Goal: Communication & Community: Answer question/provide support

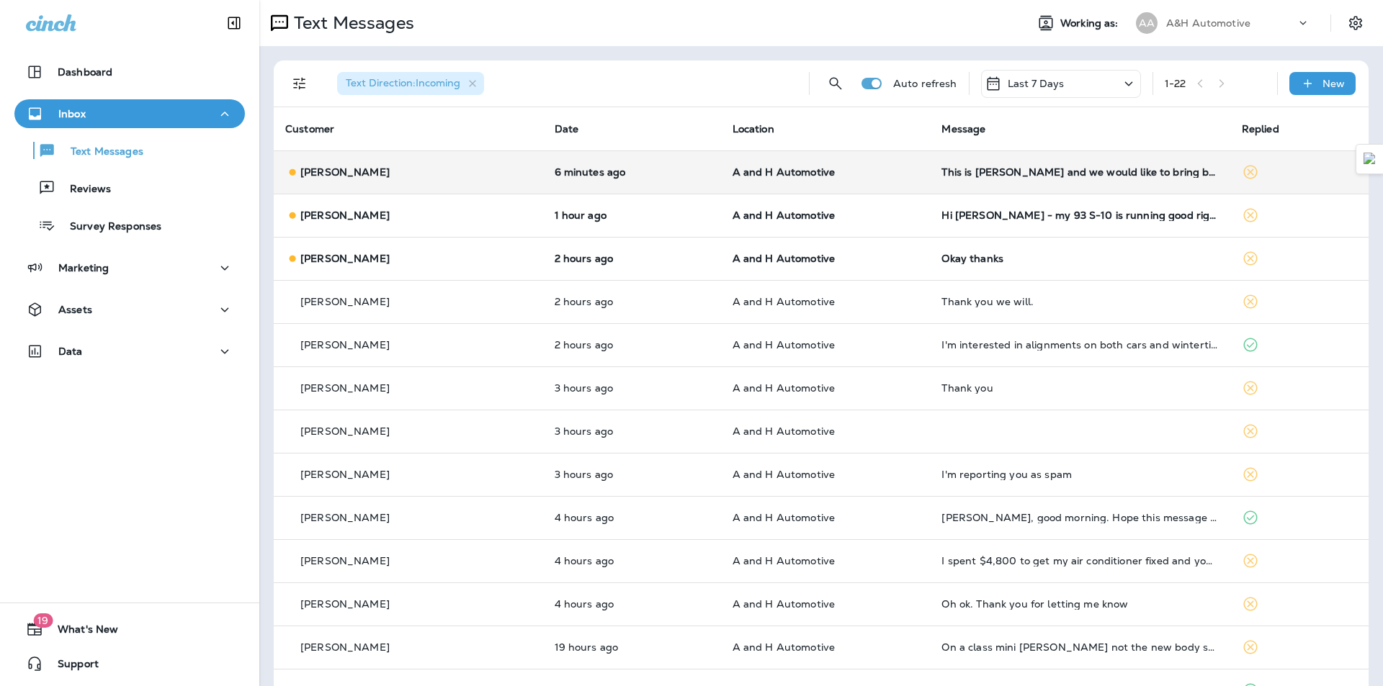
click at [1016, 179] on td "This is [PERSON_NAME] and we would like to bring both the Soul and the Jeep in …" at bounding box center [1080, 171] width 300 height 43
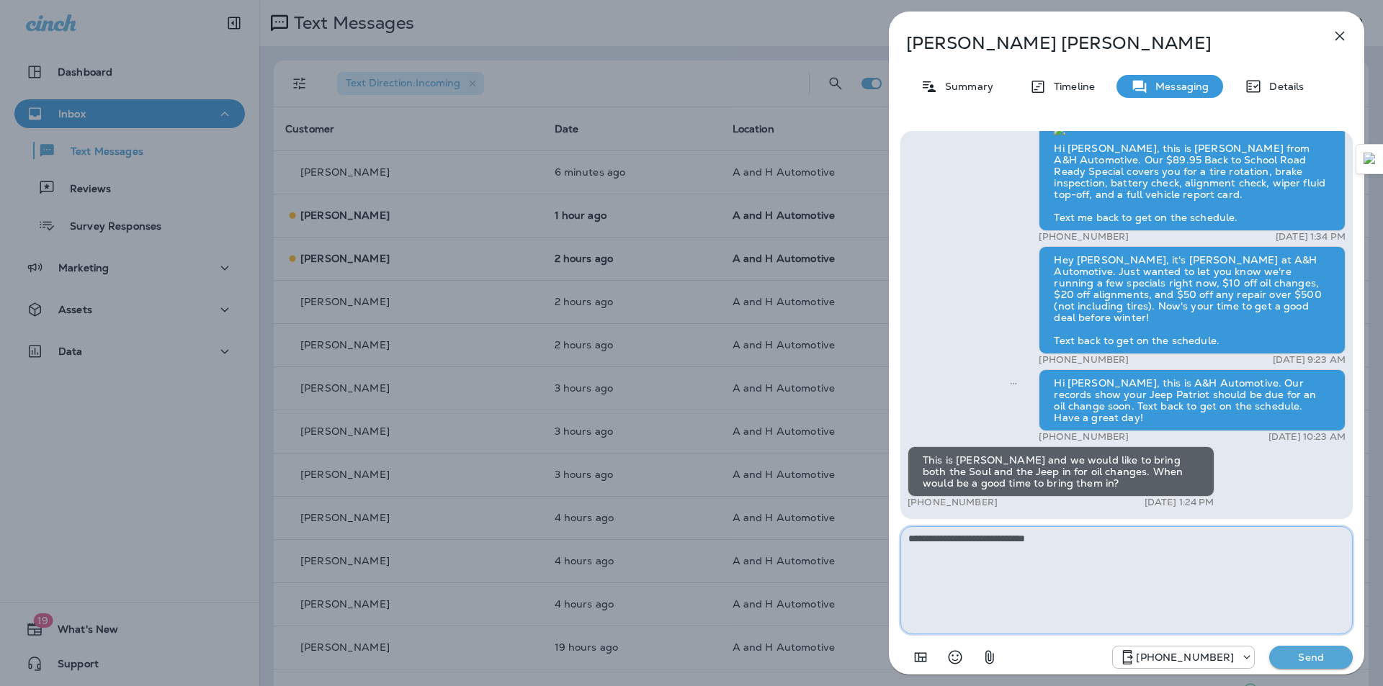
type textarea "**********"
click at [1310, 653] on p "Send" at bounding box center [1310, 657] width 60 height 13
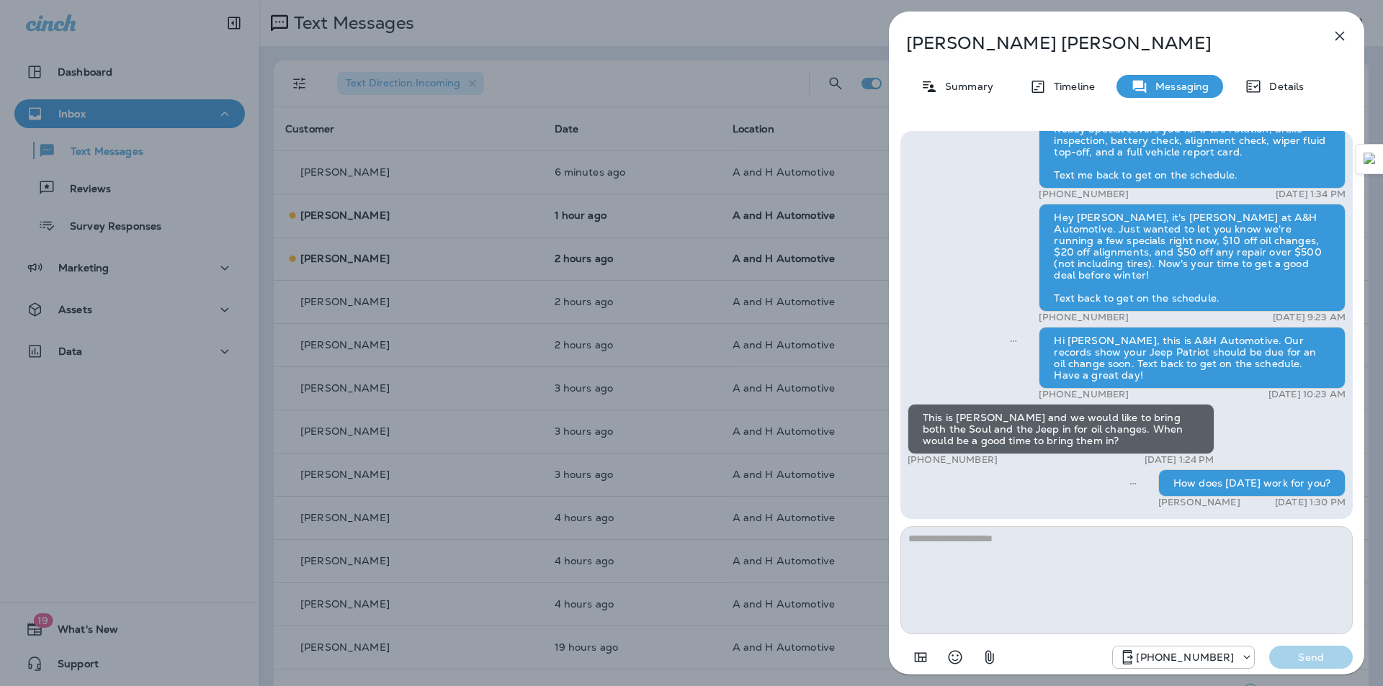
click at [1342, 37] on icon "button" at bounding box center [1339, 36] width 9 height 9
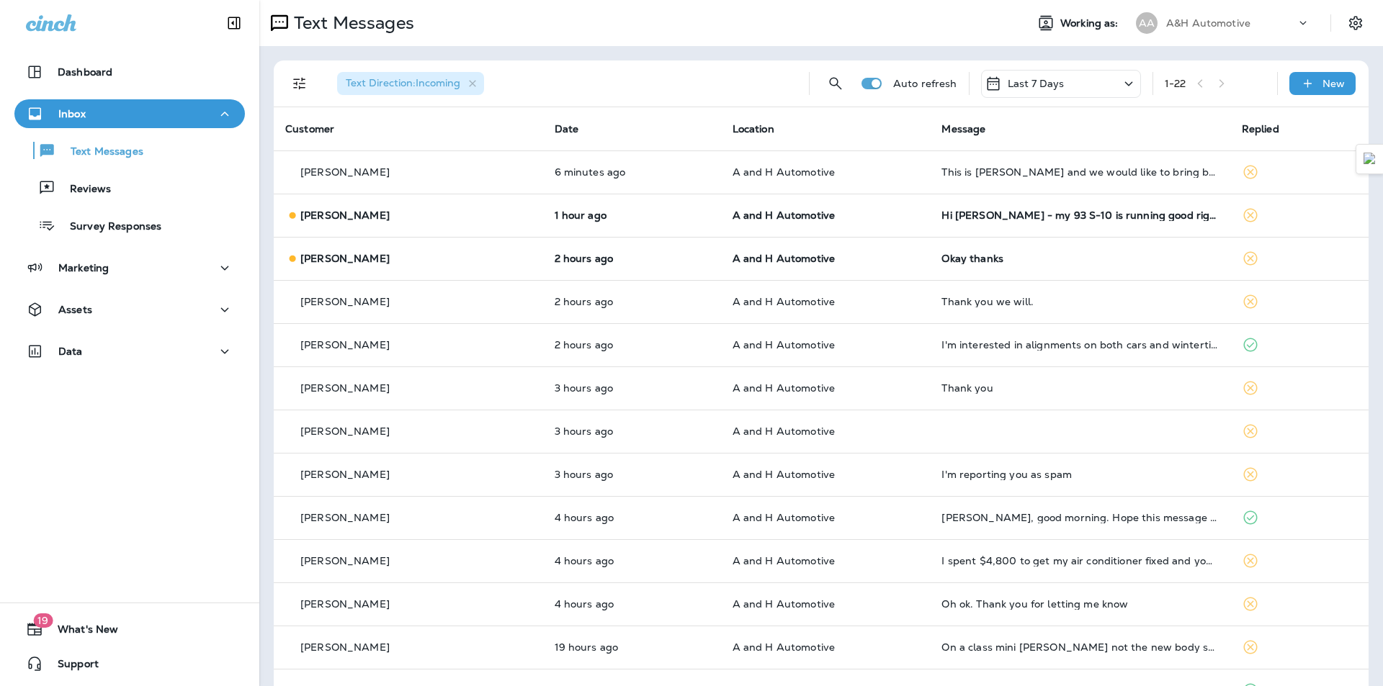
click at [894, 29] on div "Text Messages" at bounding box center [636, 23] width 755 height 29
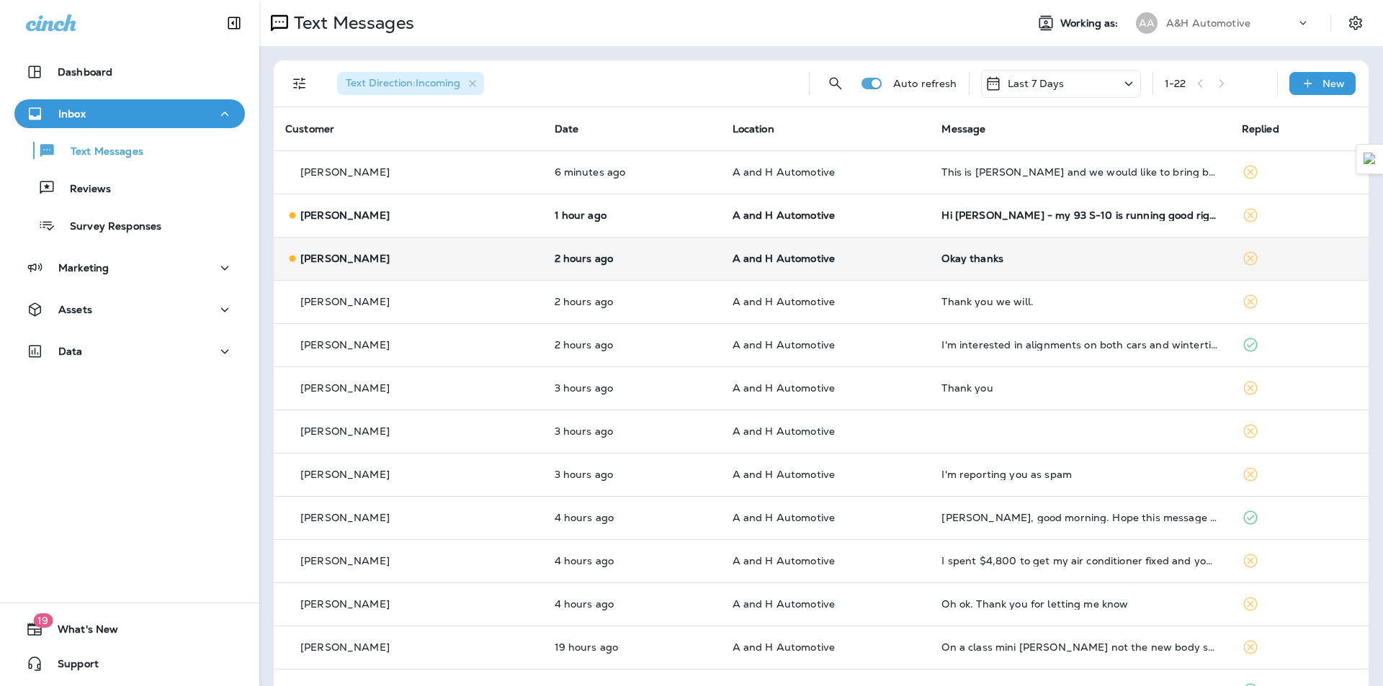
click at [902, 250] on td "A and H Automotive" at bounding box center [826, 258] width 210 height 43
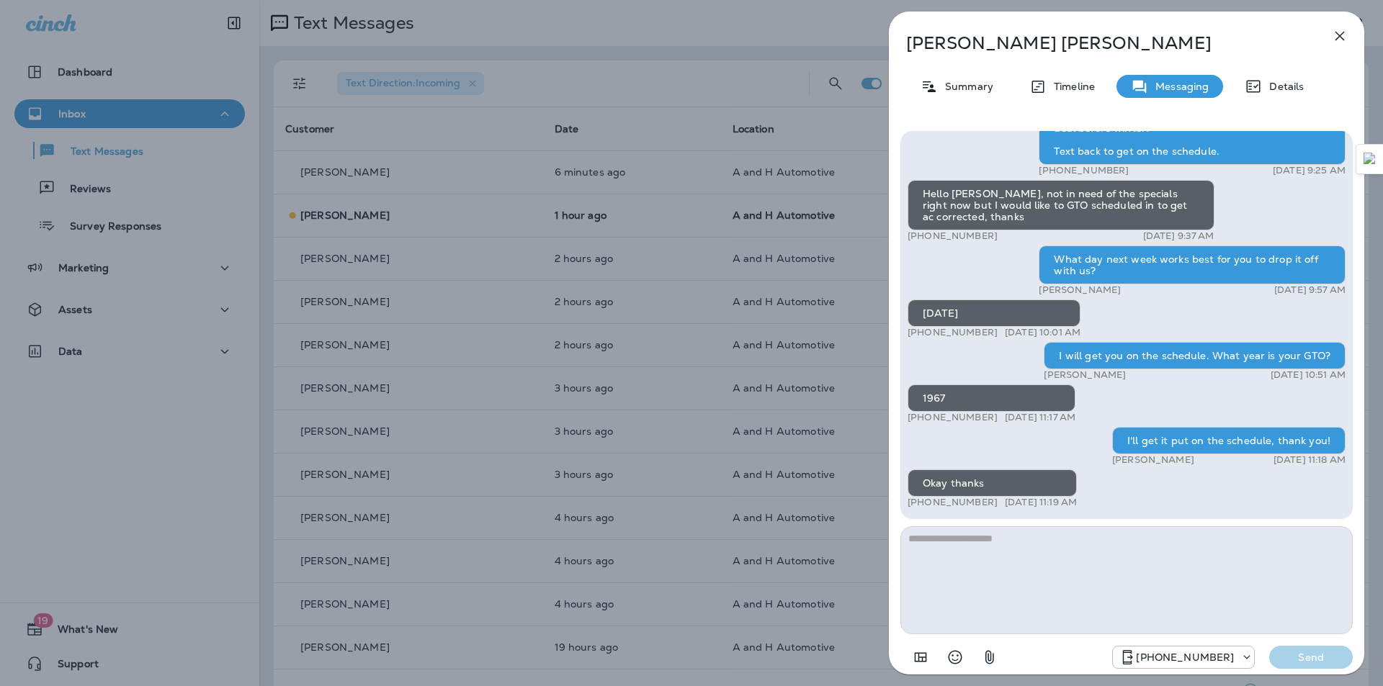
click at [1334, 34] on icon "button" at bounding box center [1339, 35] width 17 height 17
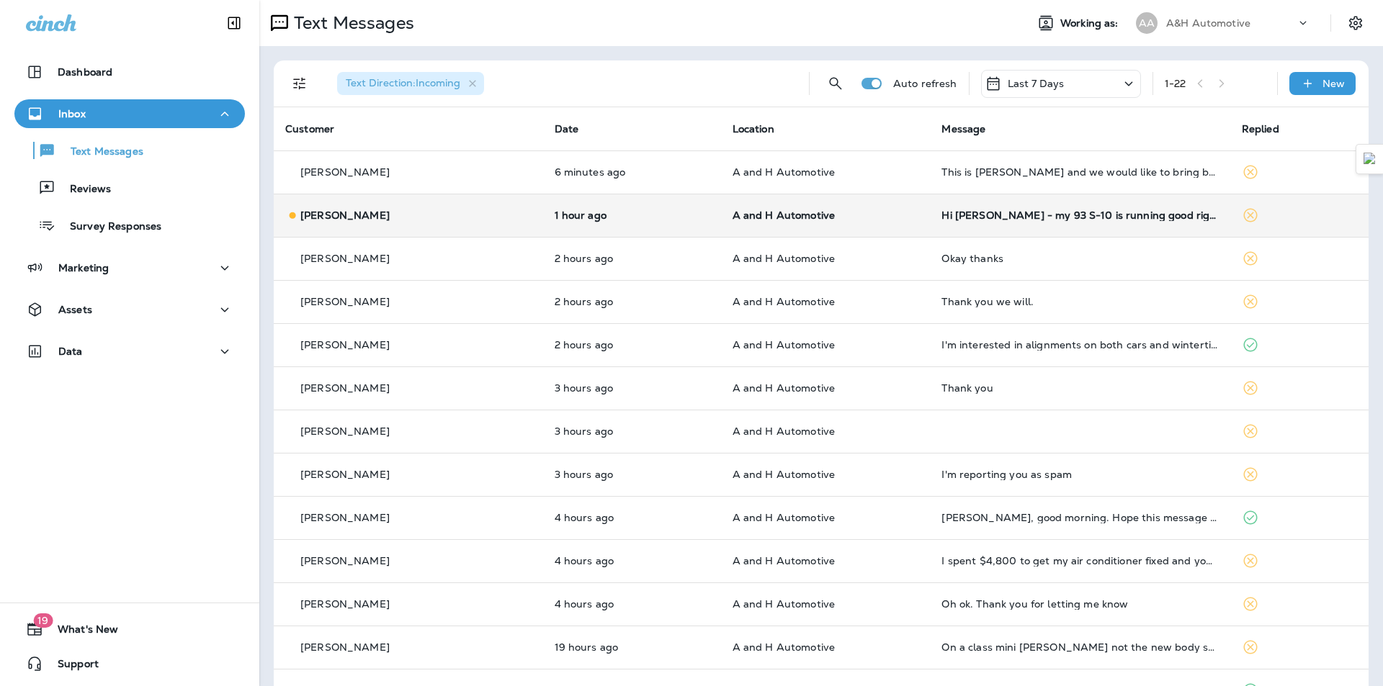
click at [873, 222] on td "A and H Automotive" at bounding box center [826, 215] width 210 height 43
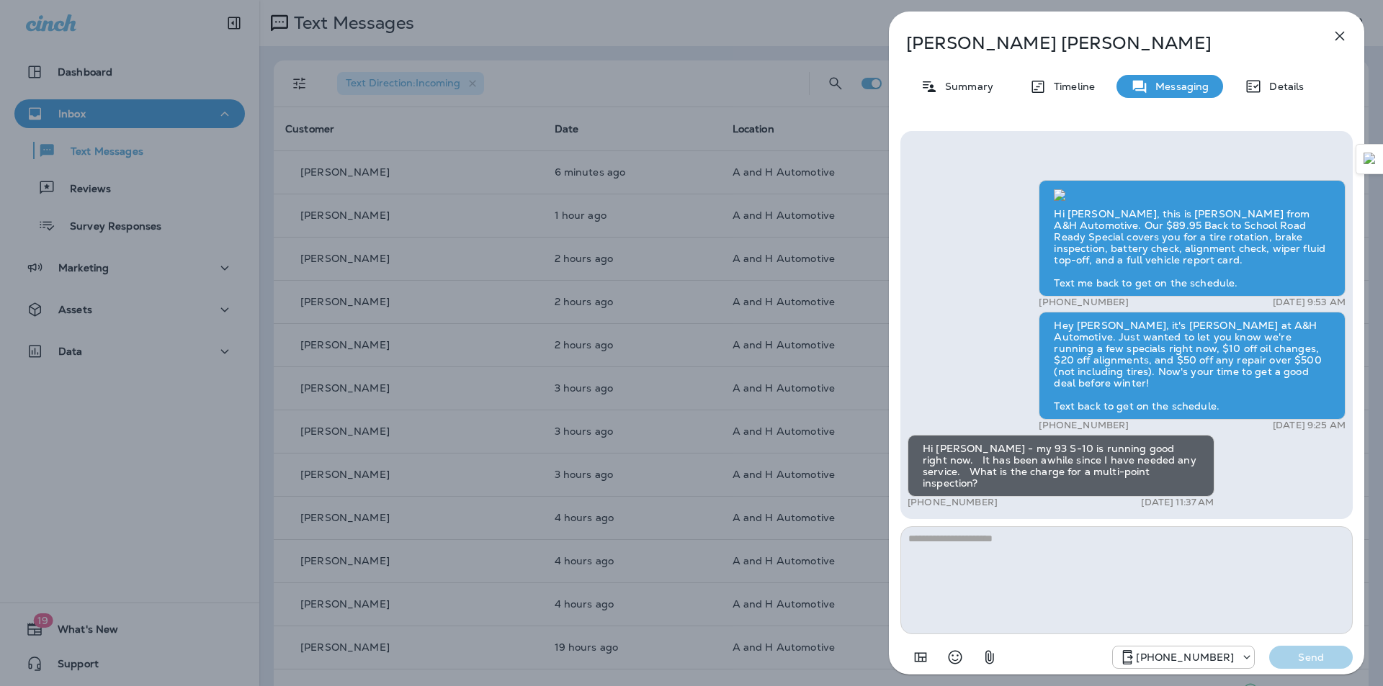
click at [1067, 552] on textarea at bounding box center [1126, 580] width 452 height 108
click at [1050, 564] on textarea at bounding box center [1126, 580] width 452 height 108
click at [983, 556] on textarea at bounding box center [1126, 580] width 452 height 108
click at [965, 567] on textarea at bounding box center [1126, 580] width 452 height 108
type textarea "**********"
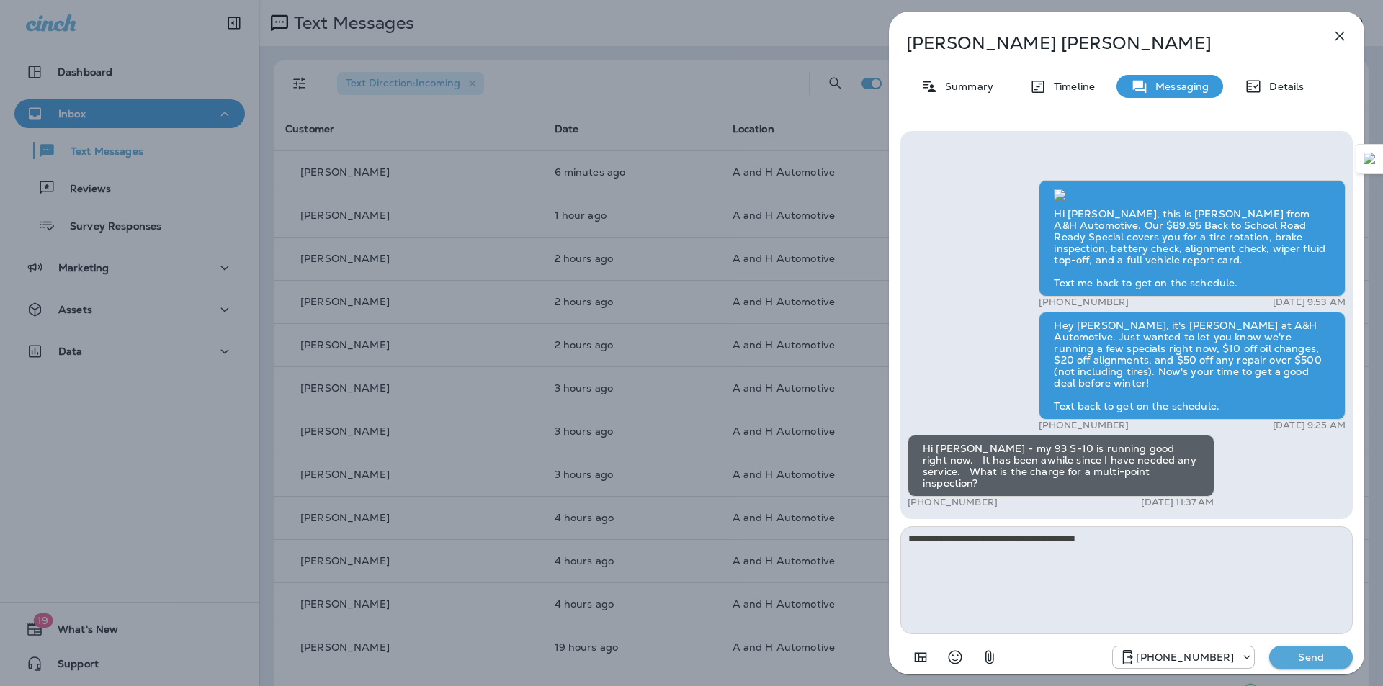
click at [1324, 663] on p "Send" at bounding box center [1310, 657] width 60 height 13
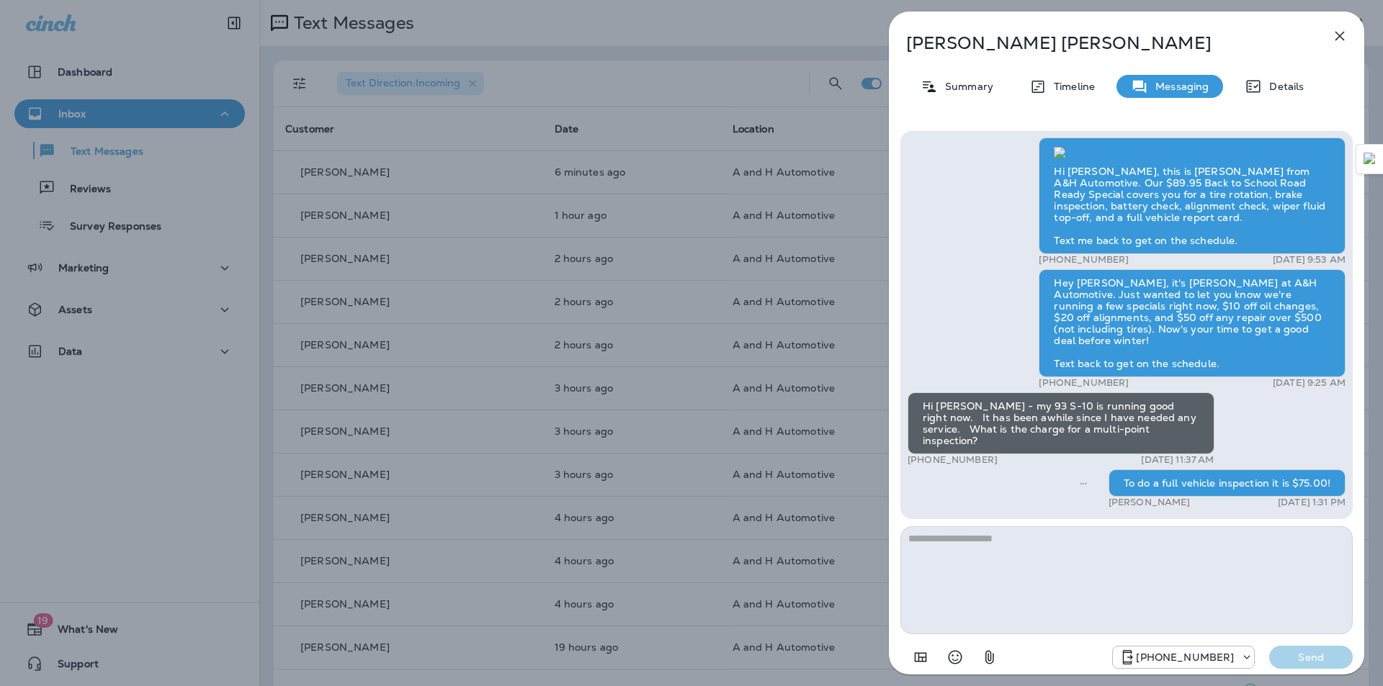
click at [1341, 34] on icon "button" at bounding box center [1339, 36] width 9 height 9
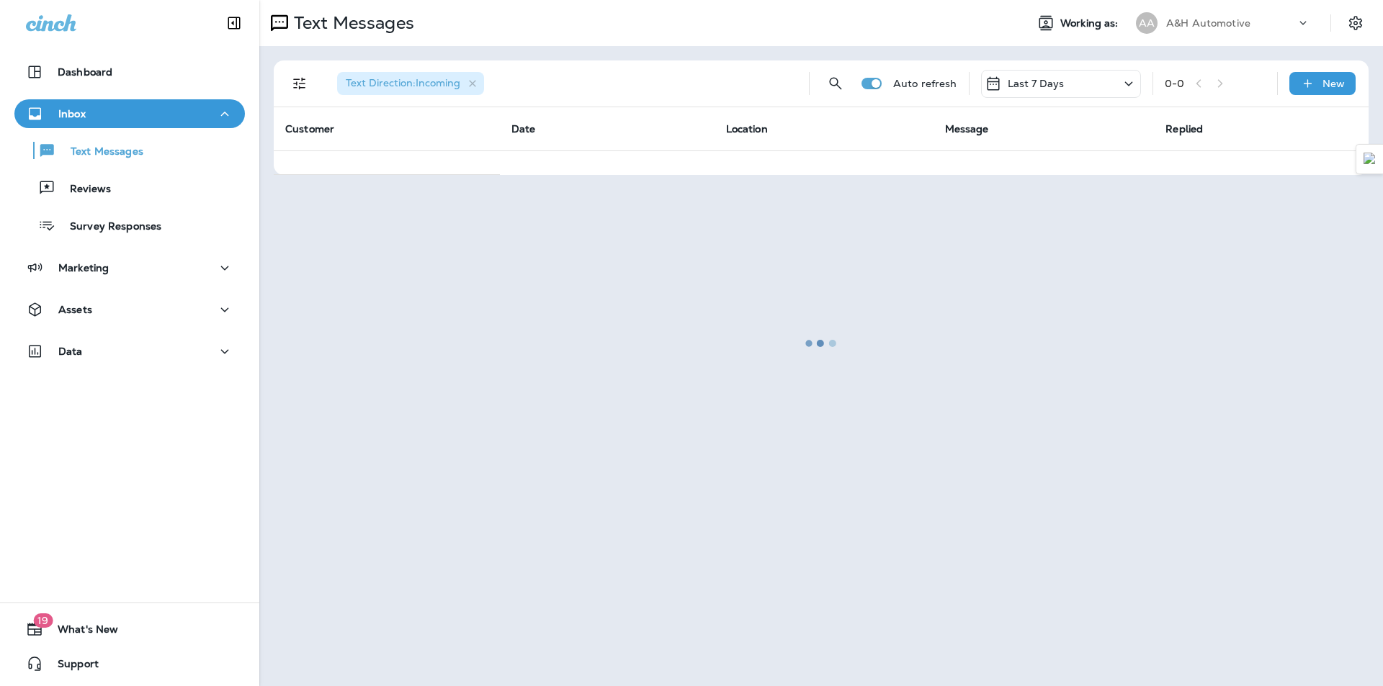
click at [923, 32] on div at bounding box center [821, 342] width 1120 height 683
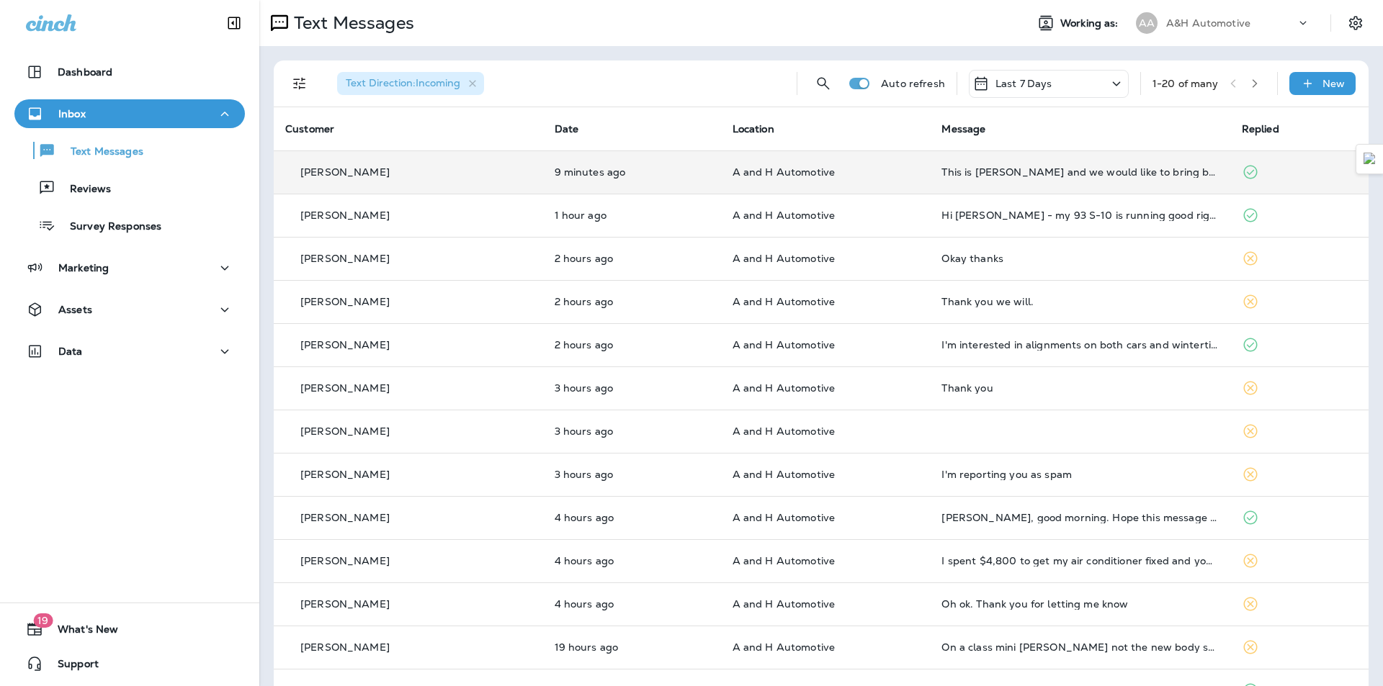
click at [838, 182] on td "A and H Automotive" at bounding box center [826, 171] width 210 height 43
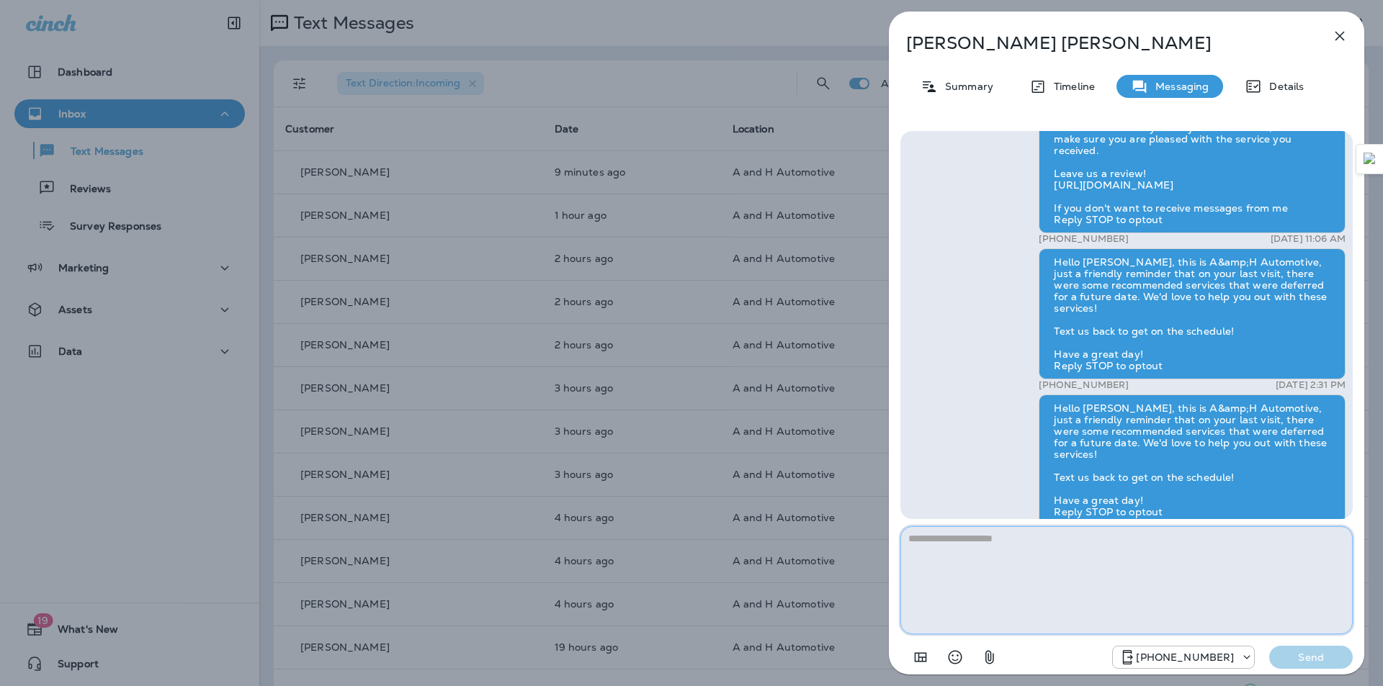
scroll to position [-792, 0]
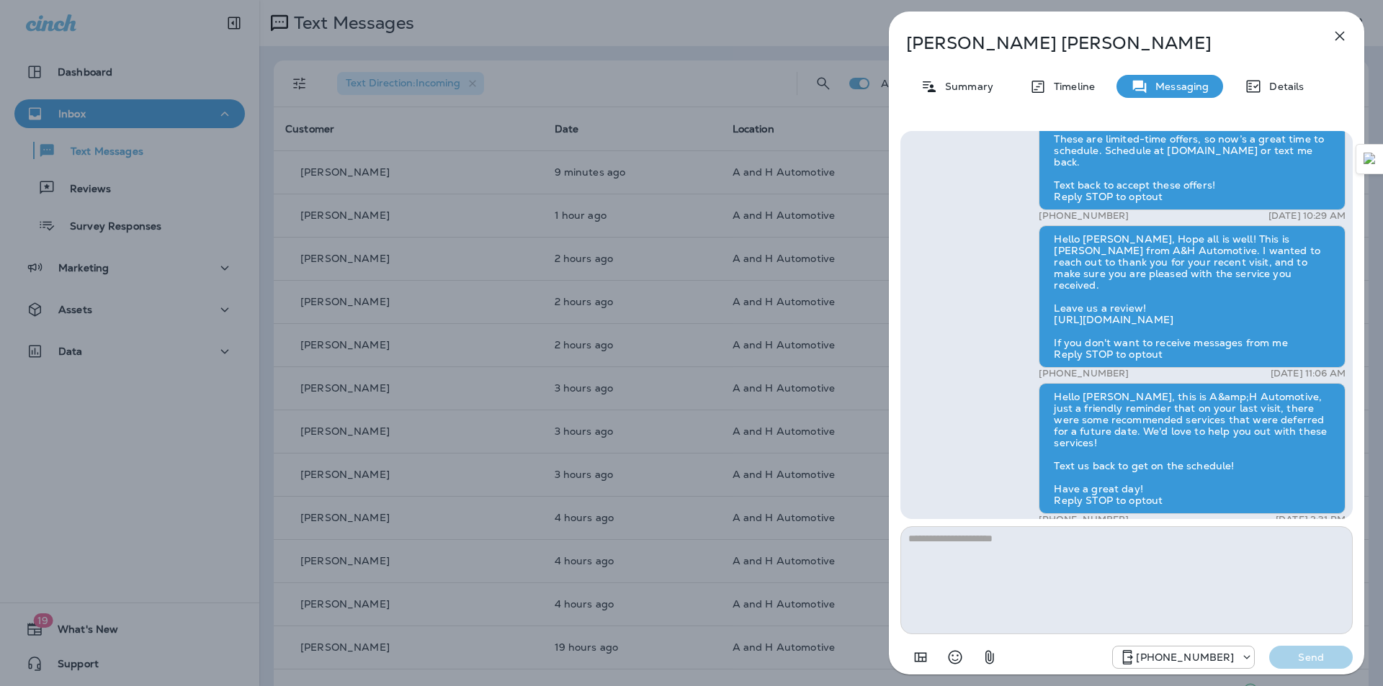
click at [1331, 28] on button "button" at bounding box center [1339, 36] width 29 height 29
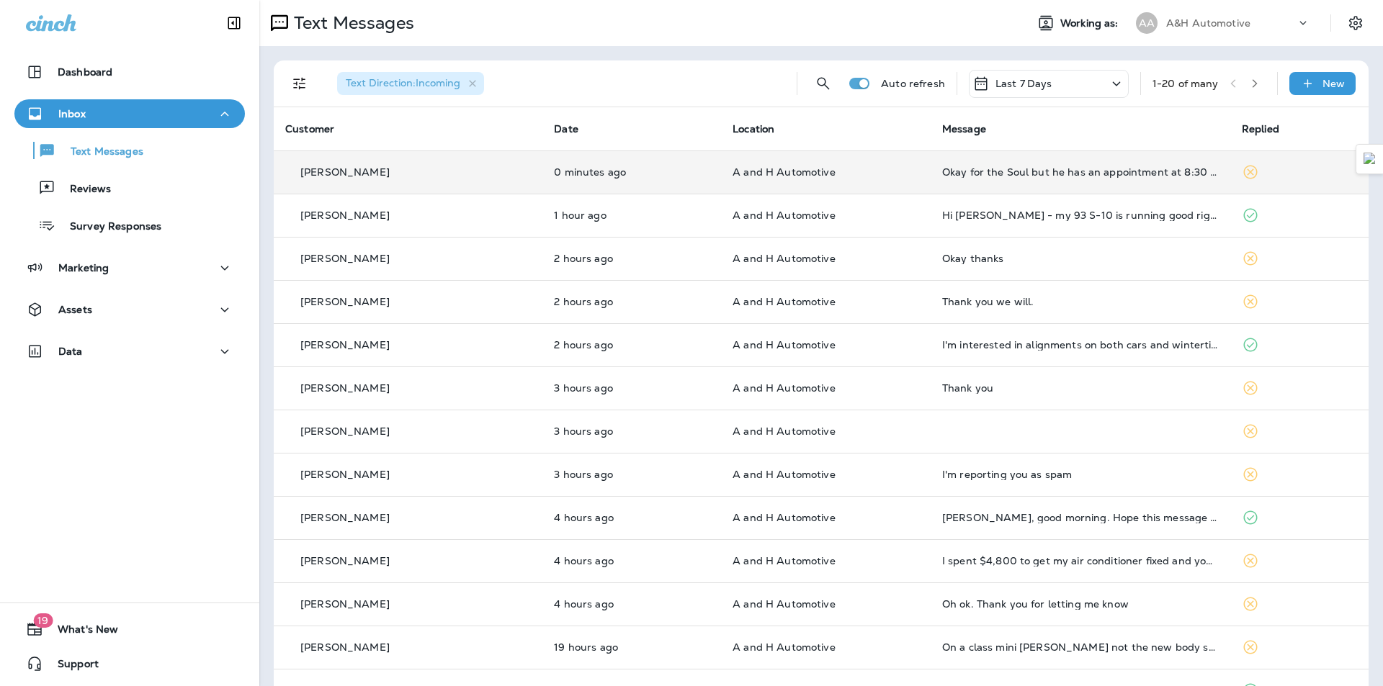
click at [1074, 184] on td "Okay for the Soul but he has an appointment at 8:30 in the morning." at bounding box center [1080, 171] width 300 height 43
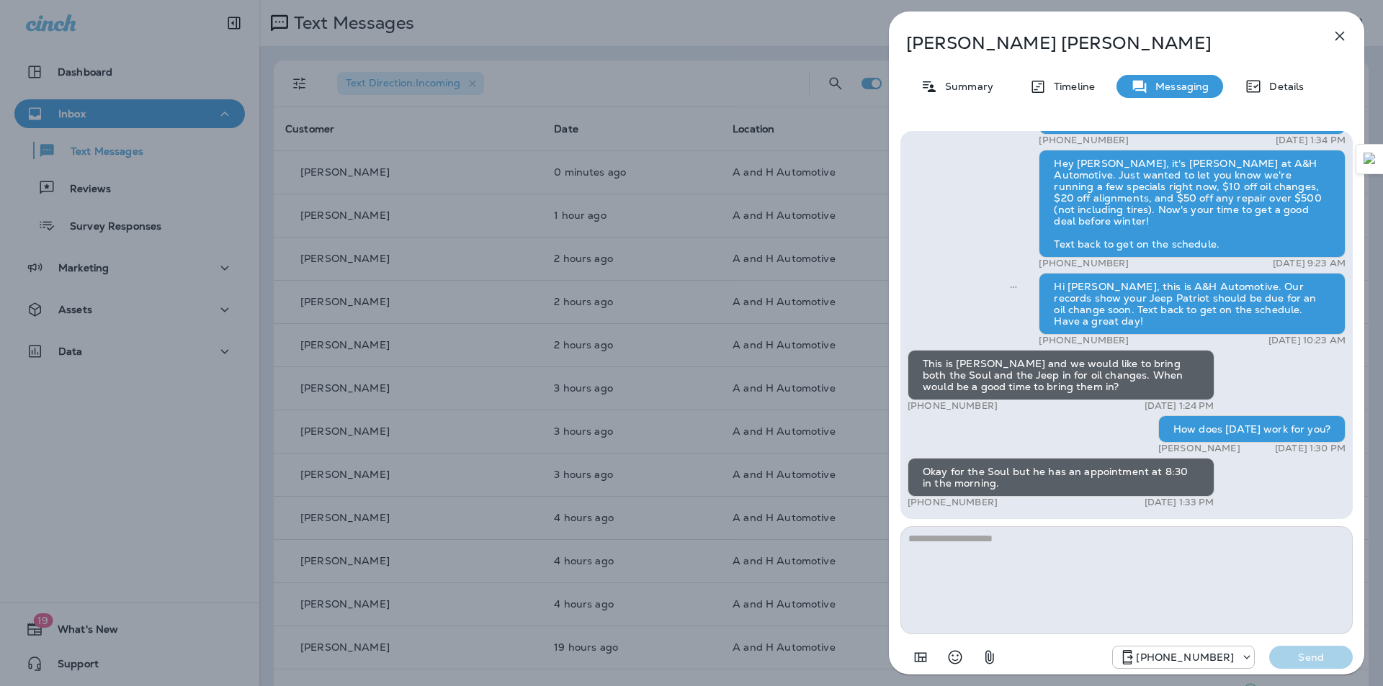
click at [961, 565] on textarea at bounding box center [1126, 580] width 452 height 108
type textarea "**********"
click at [1316, 662] on p "Send" at bounding box center [1310, 657] width 60 height 13
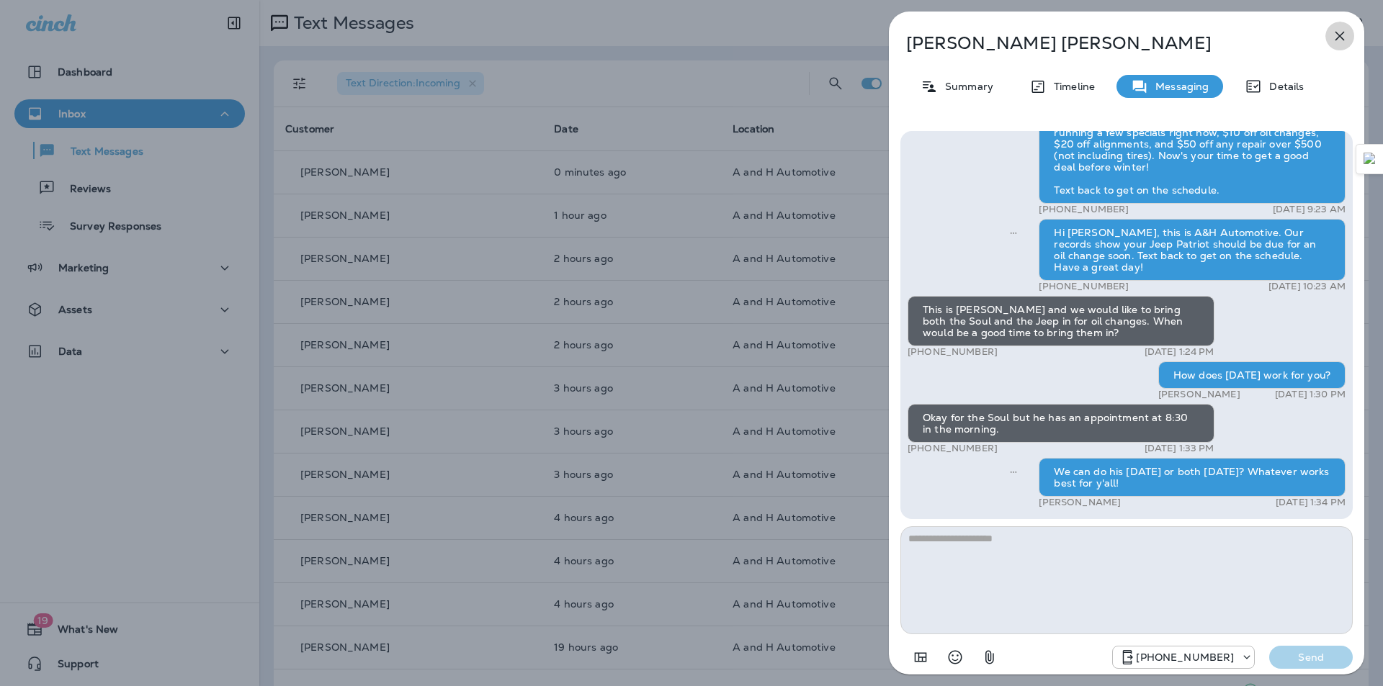
click at [1331, 35] on icon "button" at bounding box center [1339, 35] width 17 height 17
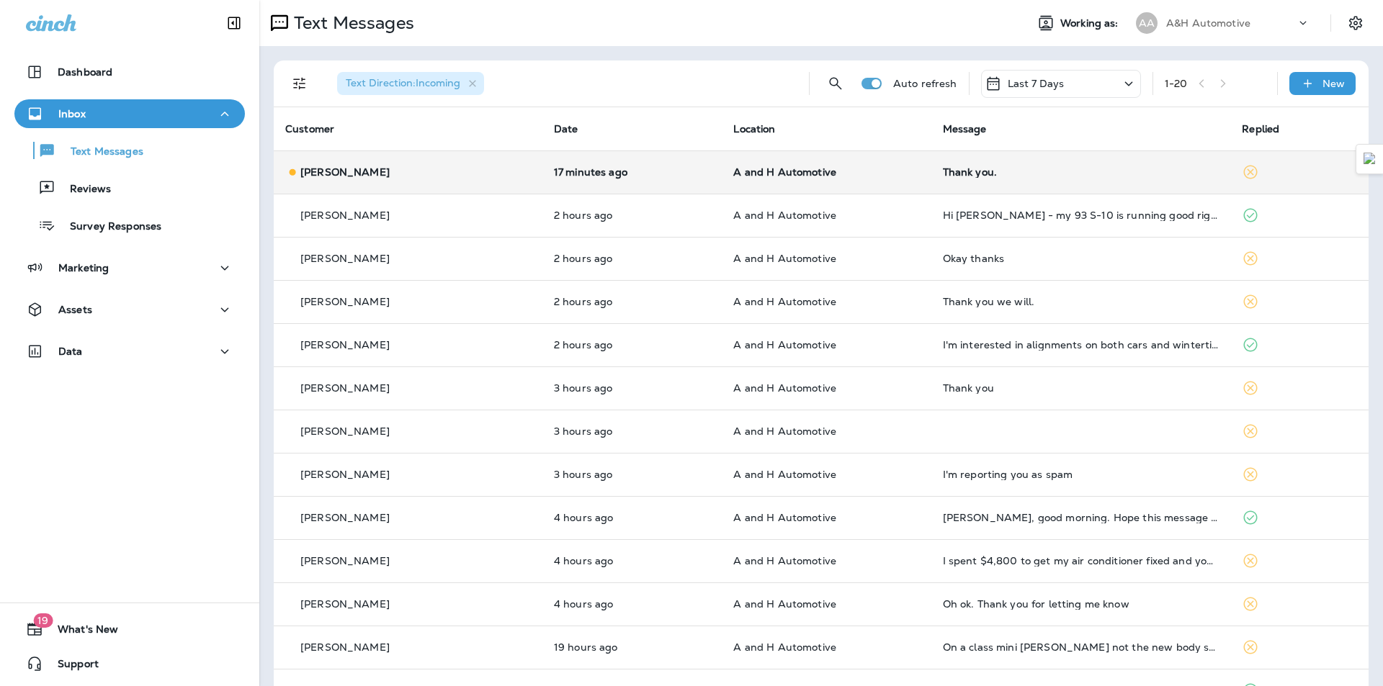
click at [850, 176] on p "A and H Automotive" at bounding box center [826, 172] width 186 height 12
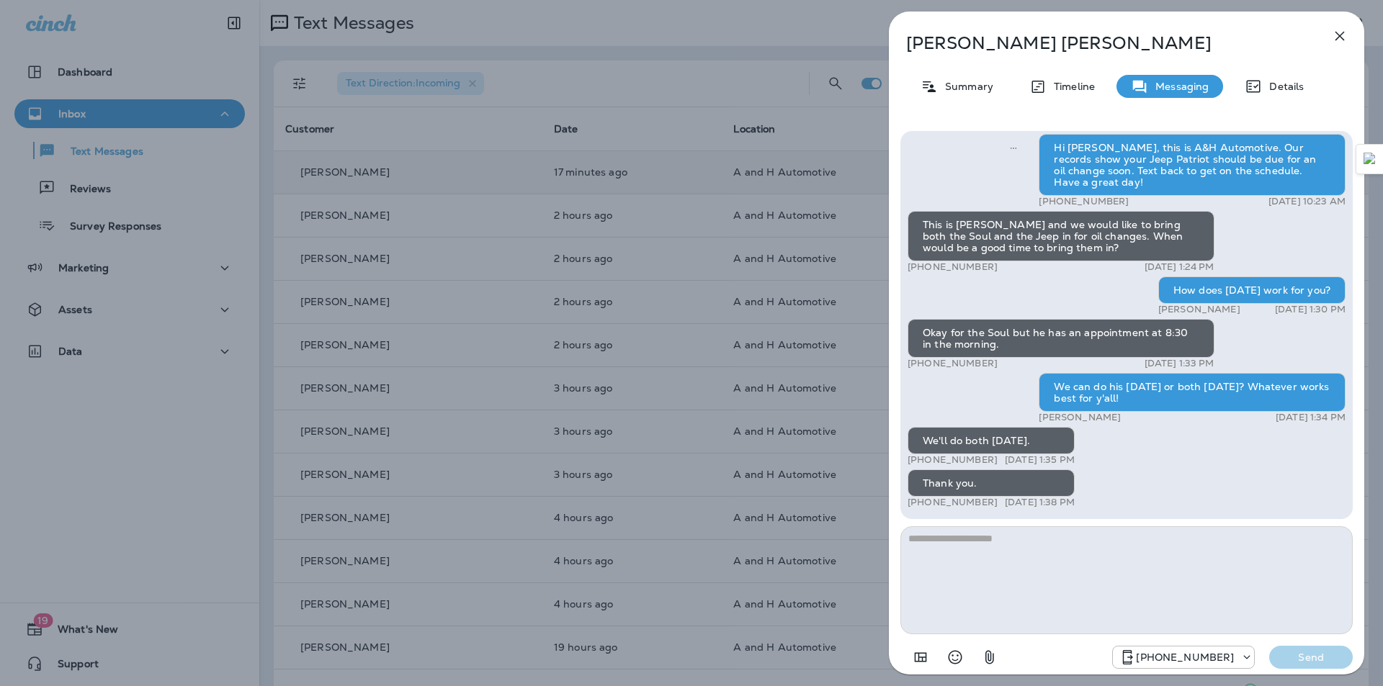
click at [991, 570] on textarea at bounding box center [1126, 580] width 452 height 108
type textarea "**********"
click at [1314, 662] on p "Send" at bounding box center [1310, 657] width 60 height 13
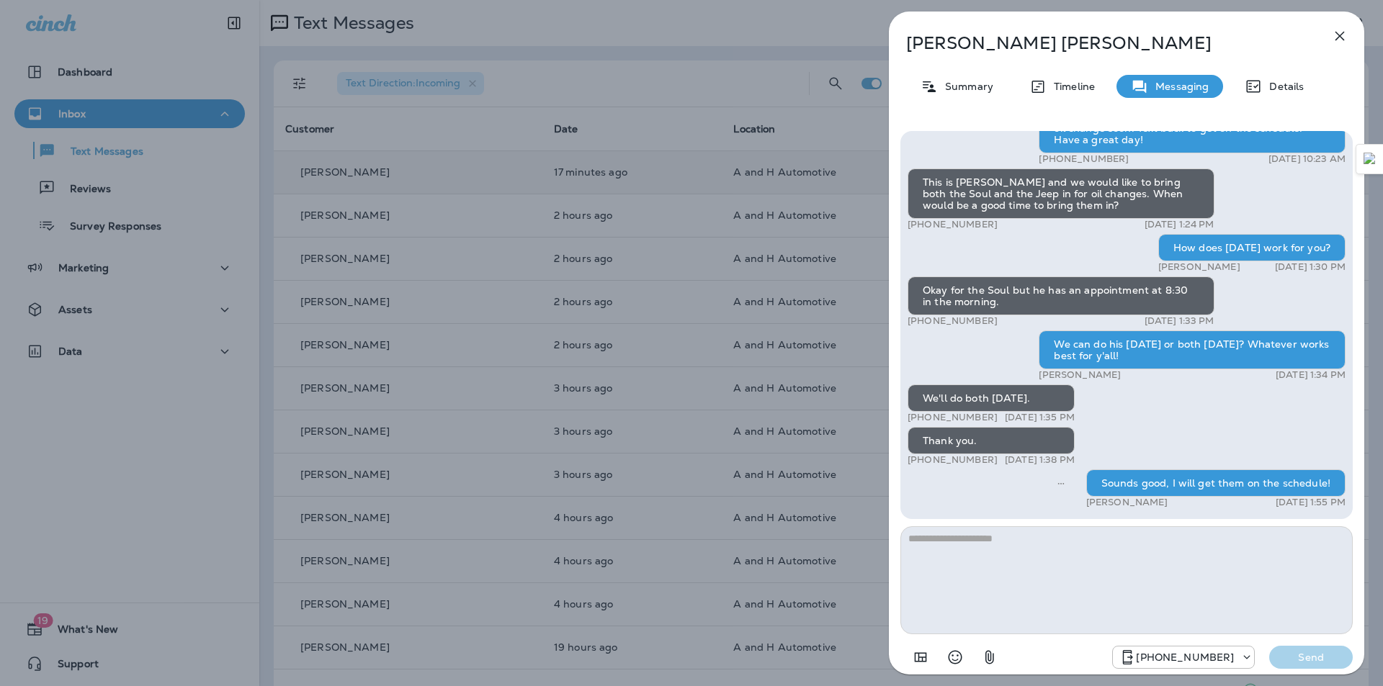
click at [971, 38] on p "Kay Baucom" at bounding box center [1102, 43] width 393 height 20
copy div "Kay Baucom"
